Goal: Task Accomplishment & Management: Use online tool/utility

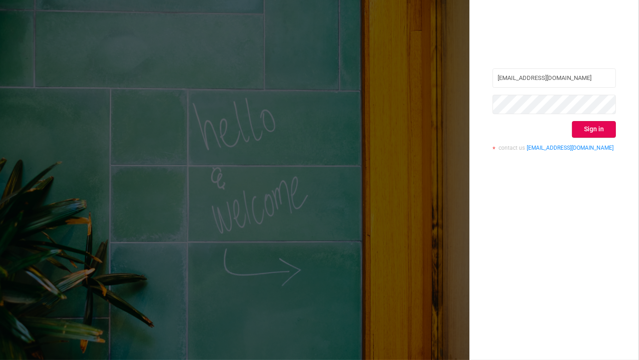
click at [636, 129] on div "[EMAIL_ADDRESS][DOMAIN_NAME] Sign in contact us [EMAIL_ADDRESS][DOMAIN_NAME]" at bounding box center [553, 180] width 169 height 360
click at [597, 128] on button "Sign in" at bounding box center [594, 129] width 44 height 17
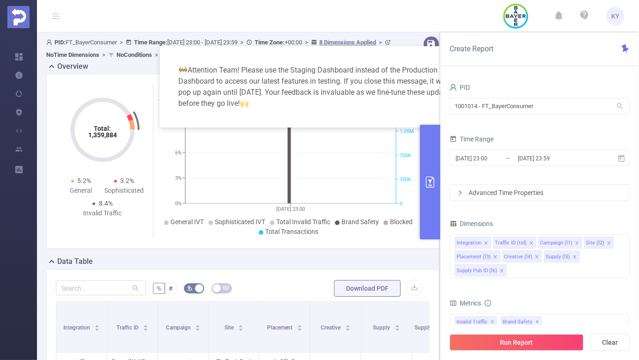
click at [463, 60] on icon "icon: close" at bounding box center [465, 58] width 7 height 7
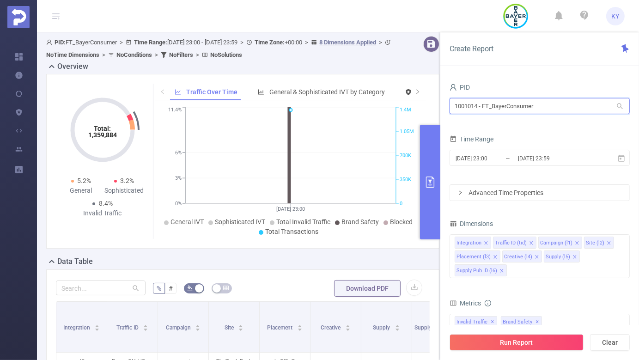
click at [481, 108] on input "1001014 - FT_BayerConsumer" at bounding box center [539, 106] width 180 height 16
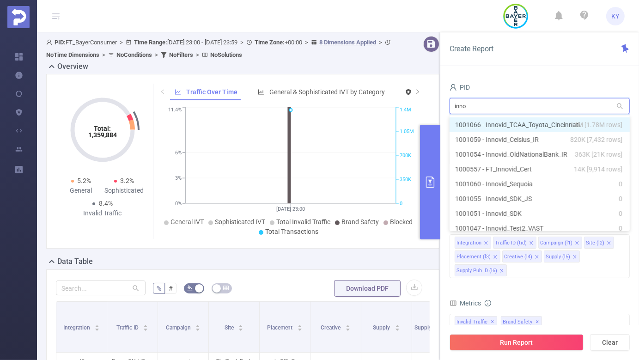
type input "innov"
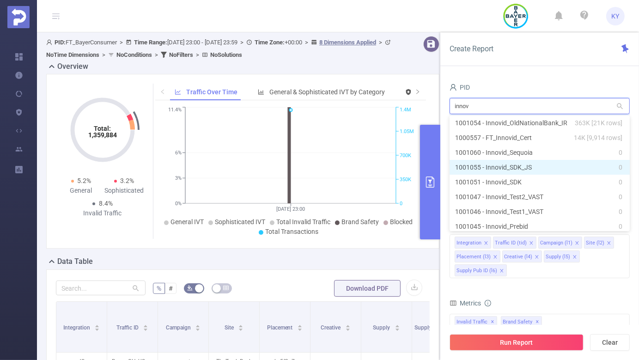
scroll to position [32, 0]
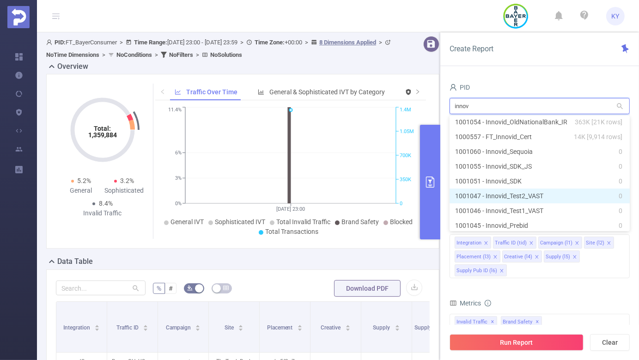
click at [536, 197] on li "1001047 - Innovid_Test2_VAST 0" at bounding box center [539, 195] width 180 height 15
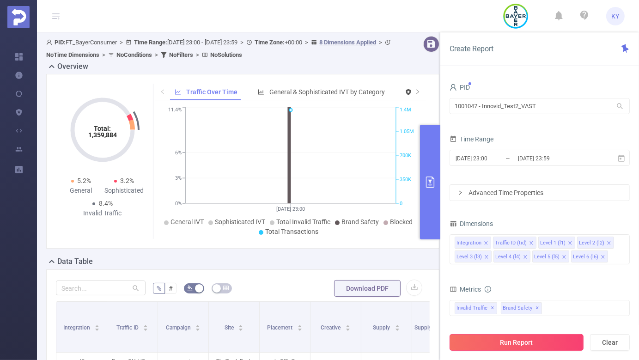
click at [518, 339] on button "Run Report" at bounding box center [516, 342] width 134 height 17
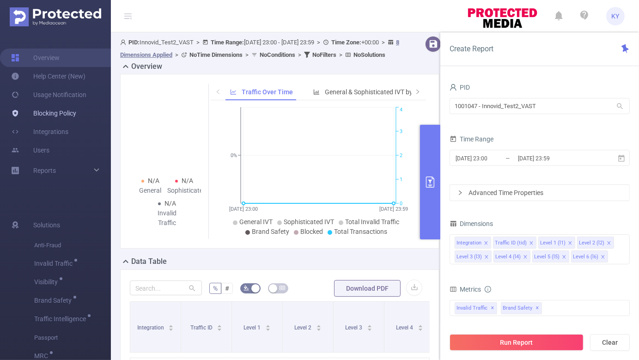
click at [32, 109] on link "Blocking Policy" at bounding box center [43, 113] width 65 height 18
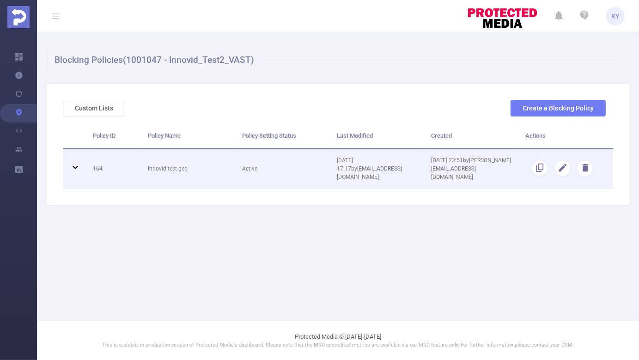
click at [180, 163] on td "Innovid test geo" at bounding box center [188, 169] width 94 height 40
